Goal: Find specific page/section: Find specific page/section

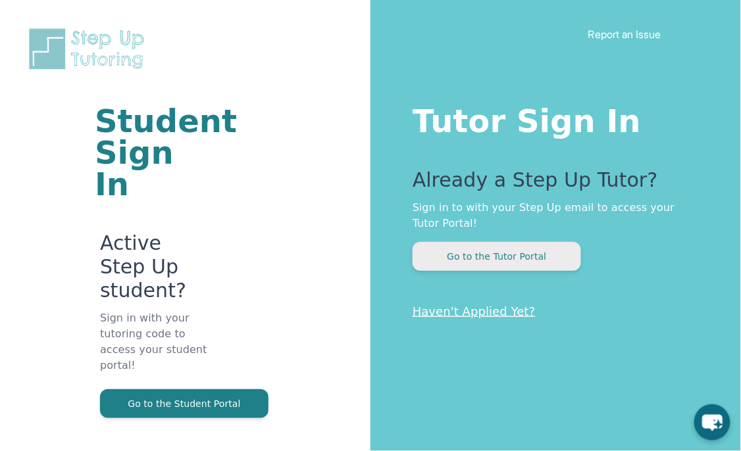
click at [557, 260] on button "Go to the Tutor Portal" at bounding box center [496, 256] width 168 height 29
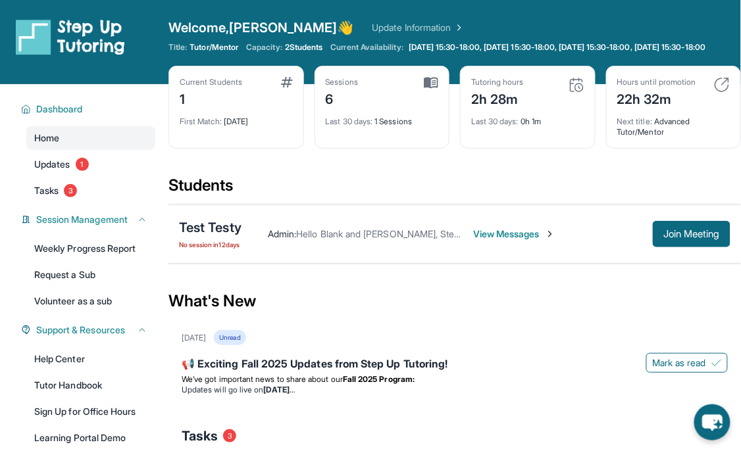
click at [372, 28] on link "Update Information" at bounding box center [418, 27] width 92 height 13
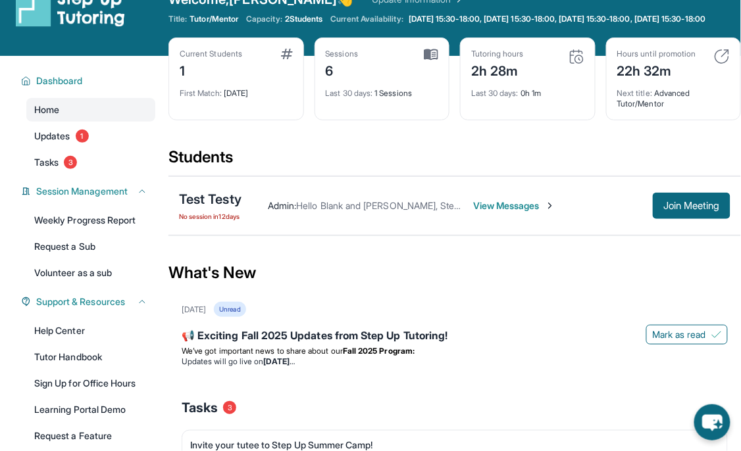
scroll to position [32, 0]
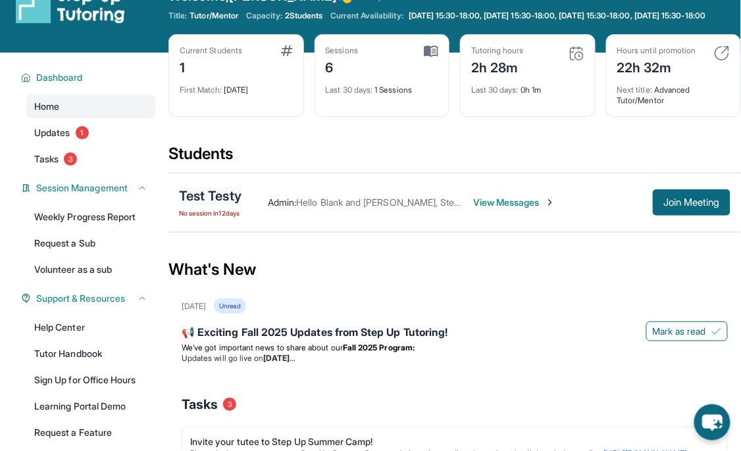
click at [212, 205] on div "Test Testy" at bounding box center [210, 196] width 62 height 18
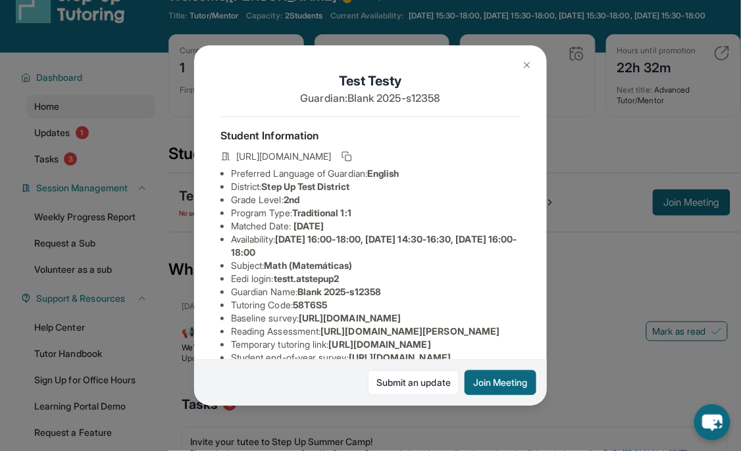
click at [331, 157] on span "[URL][DOMAIN_NAME]" at bounding box center [283, 156] width 95 height 13
click at [331, 159] on span "[URL][DOMAIN_NAME]" at bounding box center [283, 156] width 95 height 13
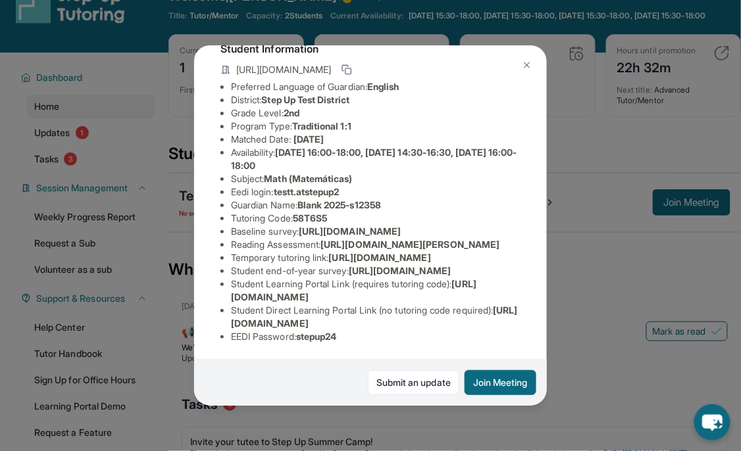
scroll to position [218, 0]
click at [532, 59] on button at bounding box center [527, 65] width 26 height 26
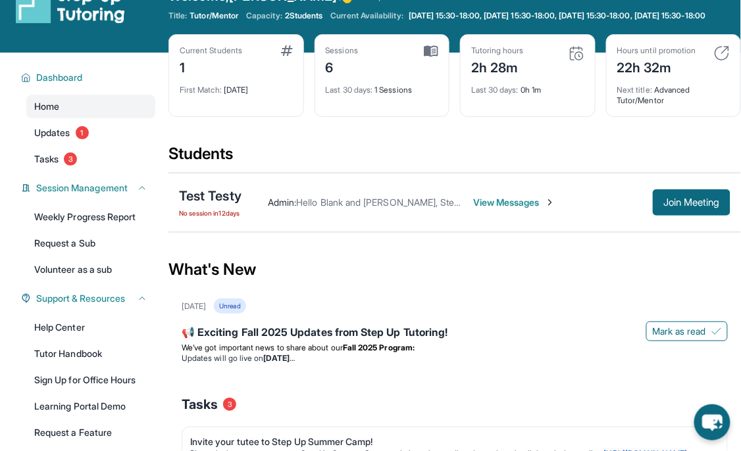
click at [507, 209] on span "View Messages" at bounding box center [514, 202] width 82 height 13
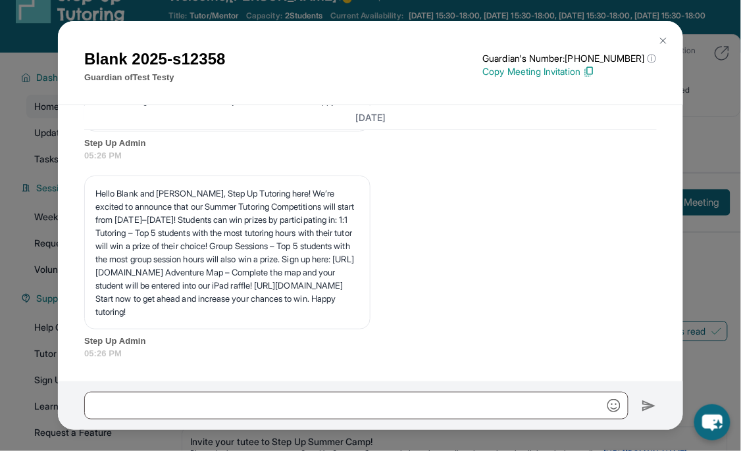
scroll to position [2666, 0]
click at [664, 41] on img at bounding box center [663, 41] width 11 height 11
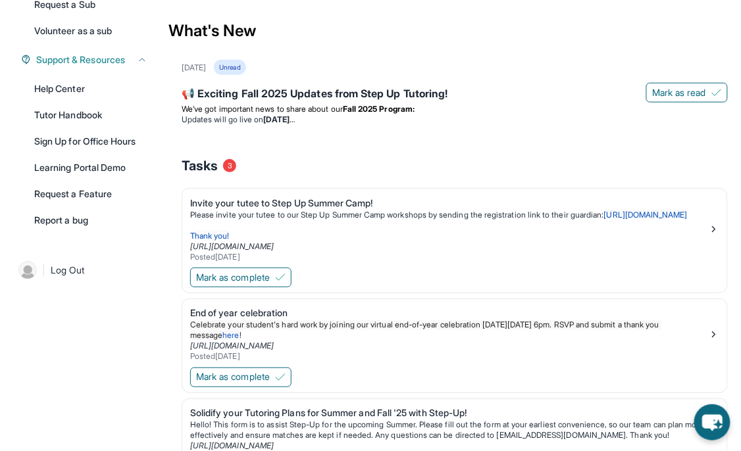
scroll to position [272, 0]
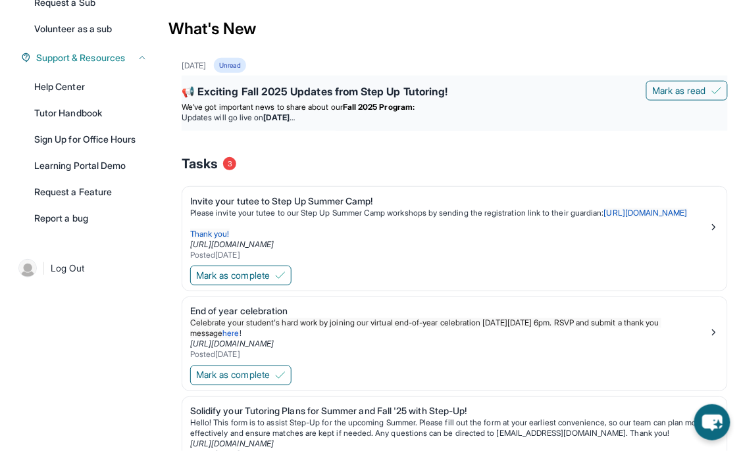
click at [365, 102] on div "📢 Exciting Fall 2025 Updates from Step Up Tutoring!" at bounding box center [455, 93] width 546 height 18
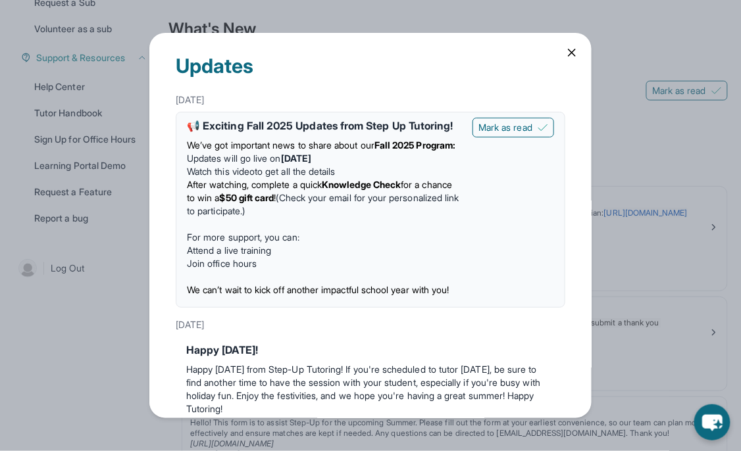
click at [567, 52] on icon at bounding box center [571, 52] width 13 height 13
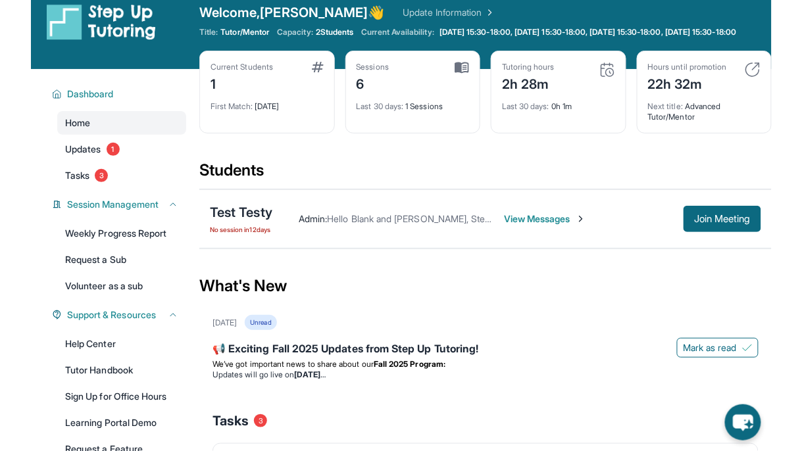
scroll to position [10, 0]
